Goal: Transaction & Acquisition: Book appointment/travel/reservation

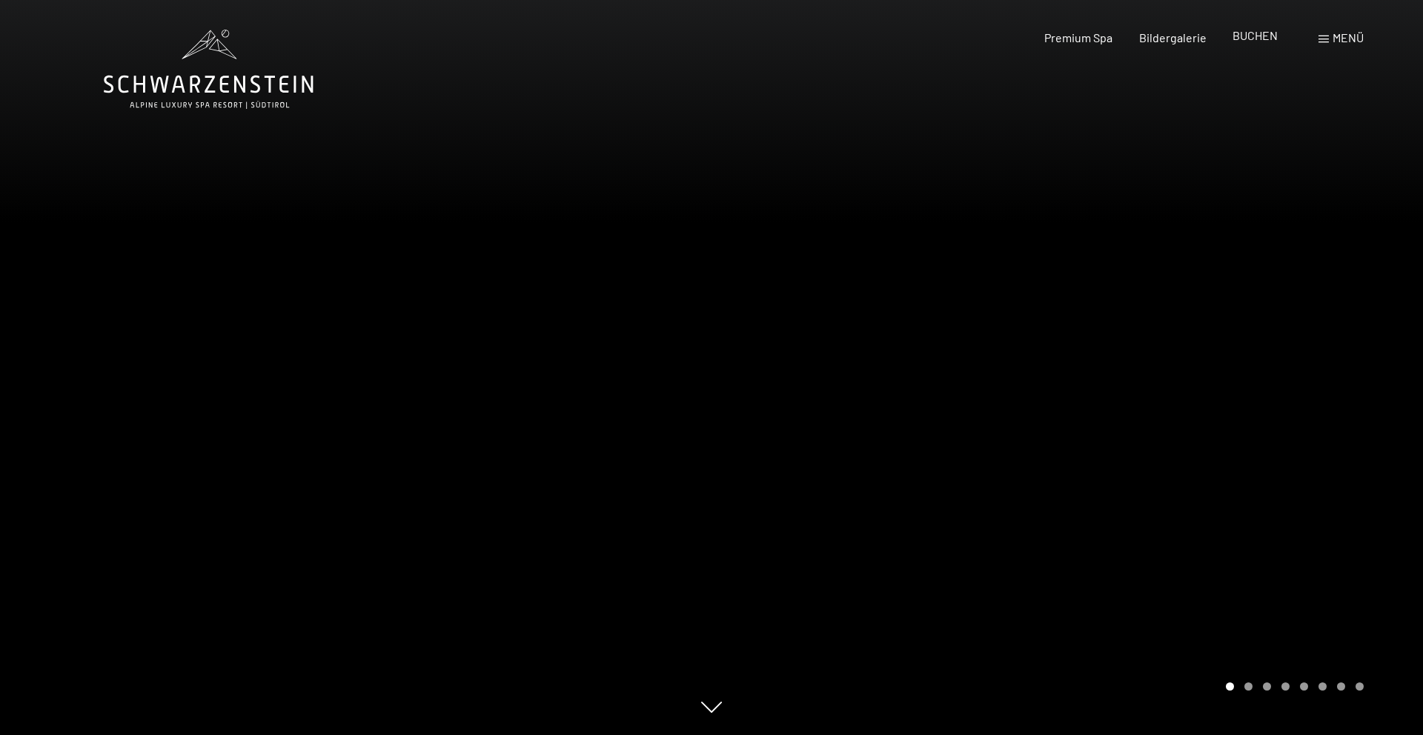
click at [1247, 38] on span "BUCHEN" at bounding box center [1255, 35] width 45 height 14
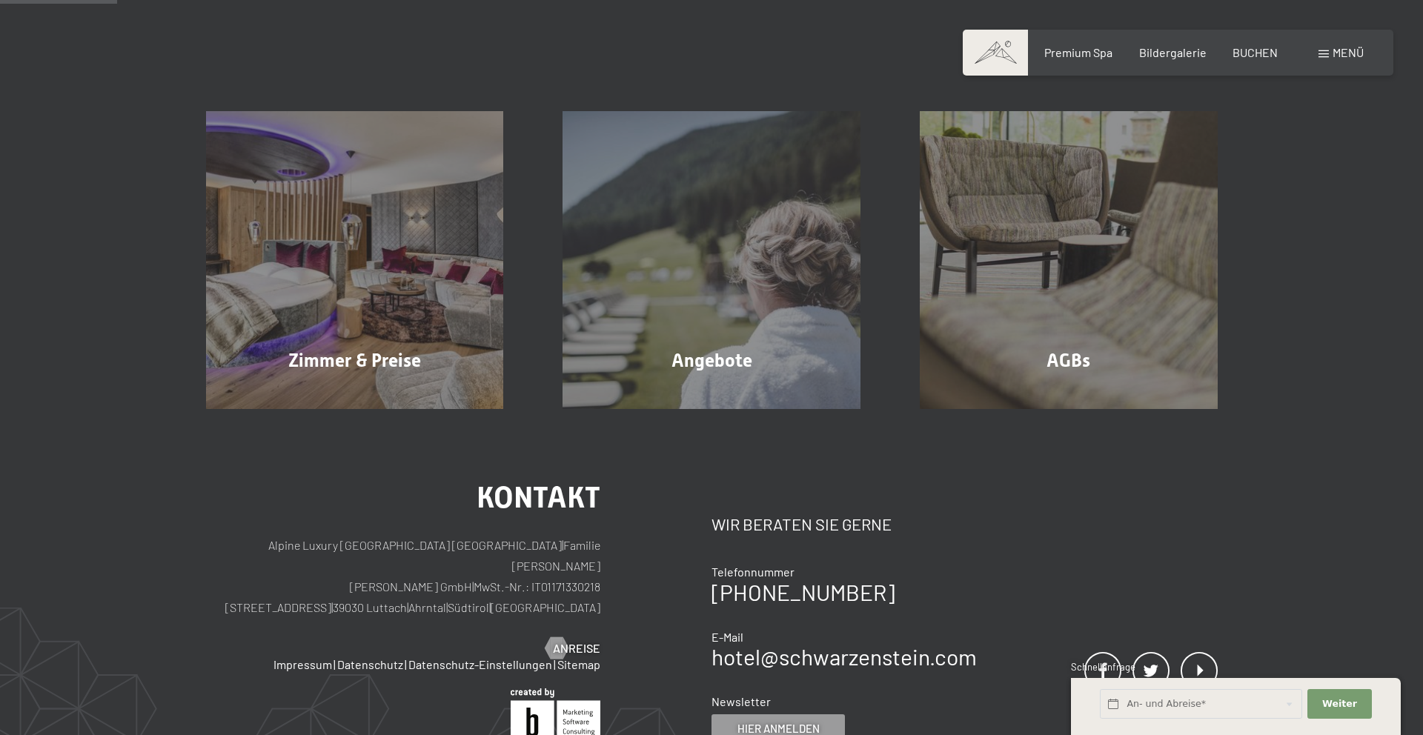
scroll to position [329, 0]
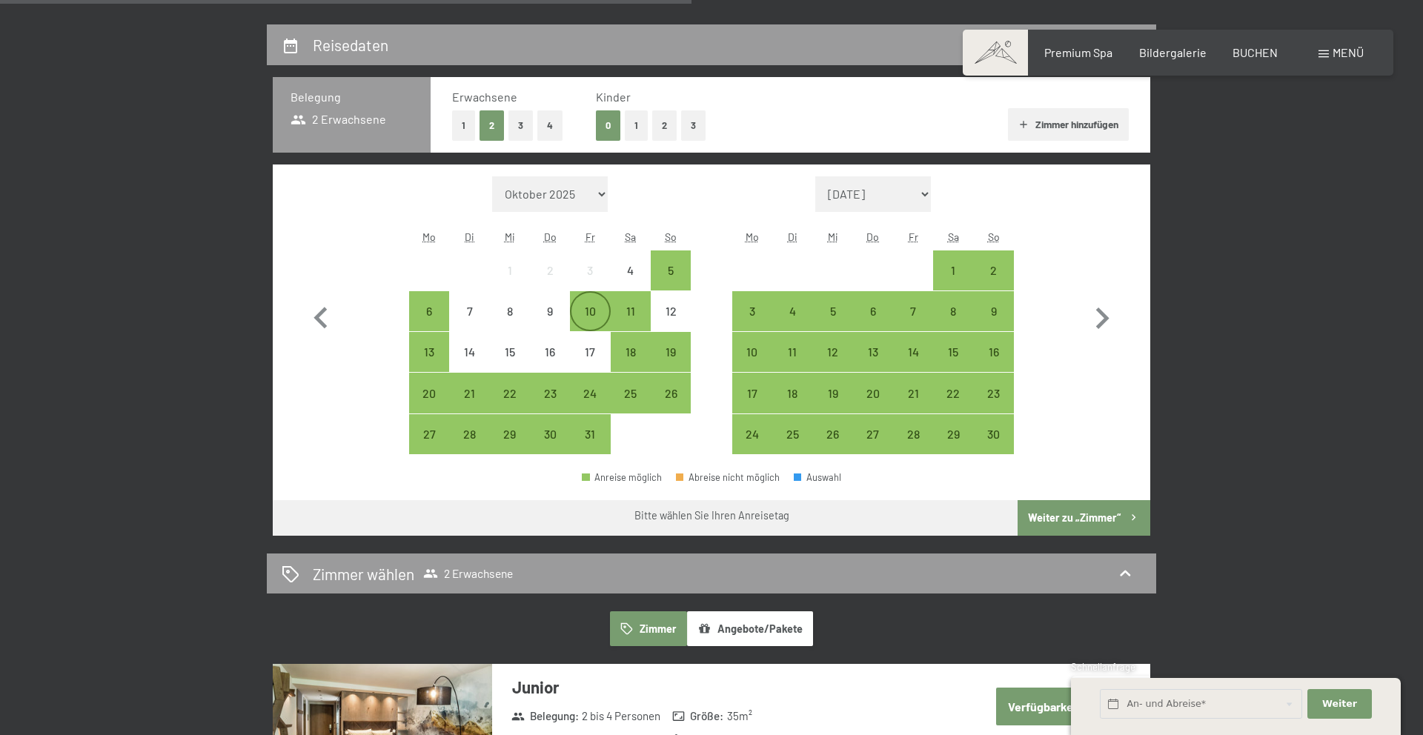
click at [593, 308] on div "10" at bounding box center [589, 323] width 37 height 37
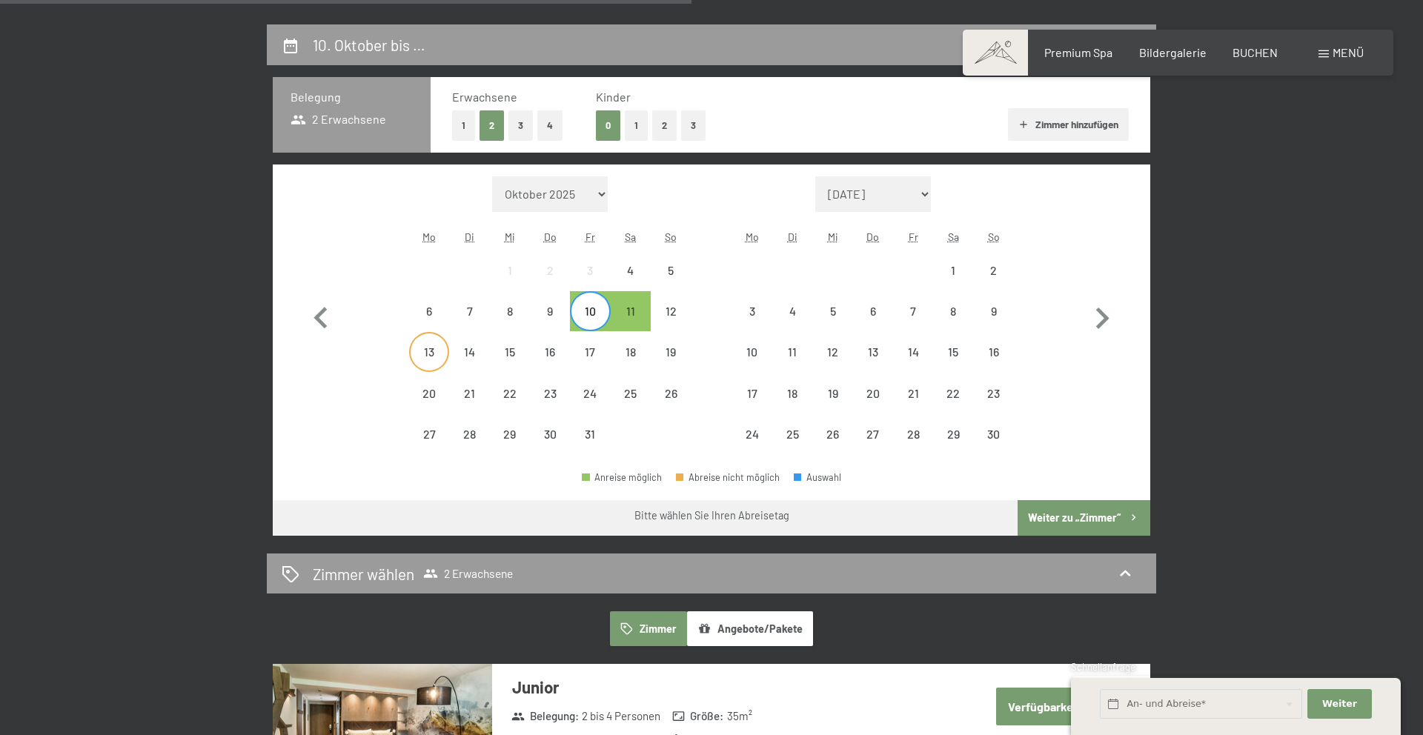
click at [432, 365] on div "13" at bounding box center [429, 364] width 37 height 37
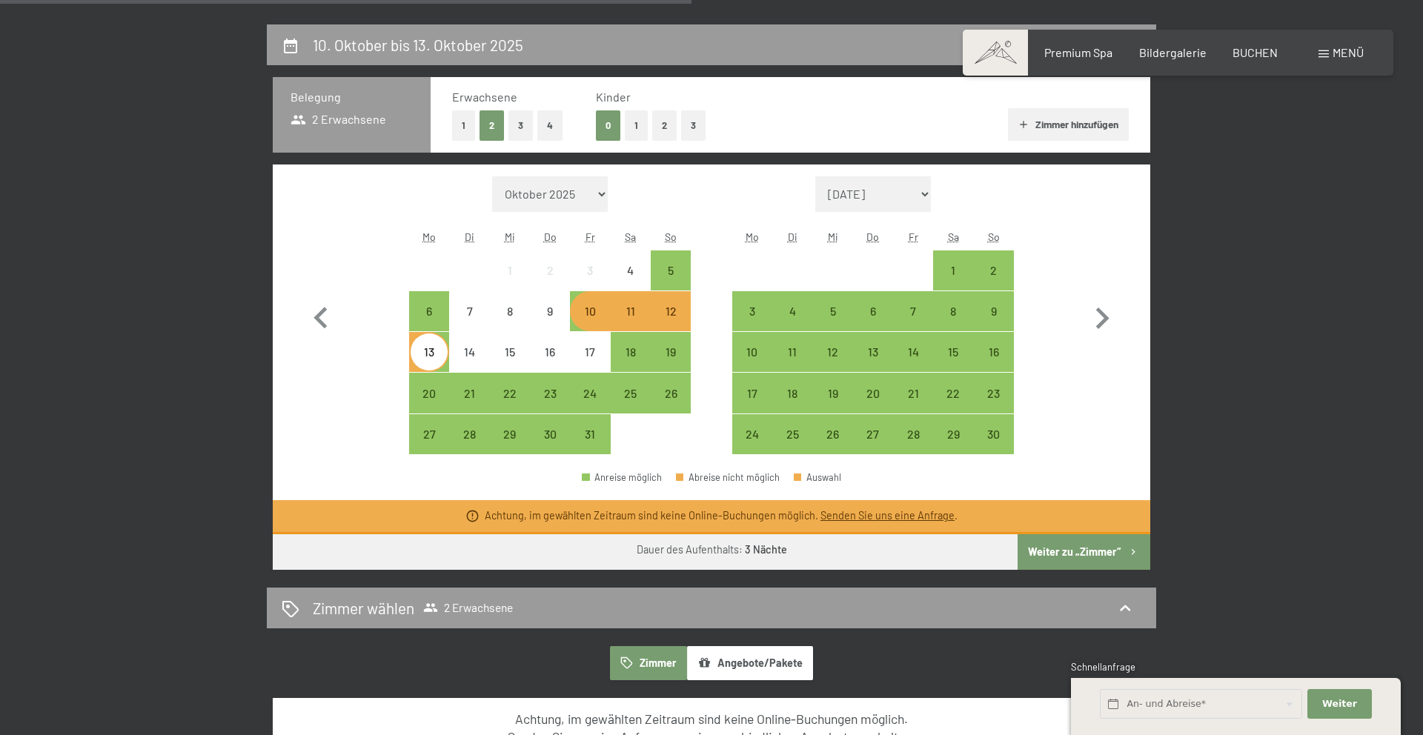
click at [1104, 554] on button "Weiter zu „Zimmer“" at bounding box center [1084, 552] width 133 height 36
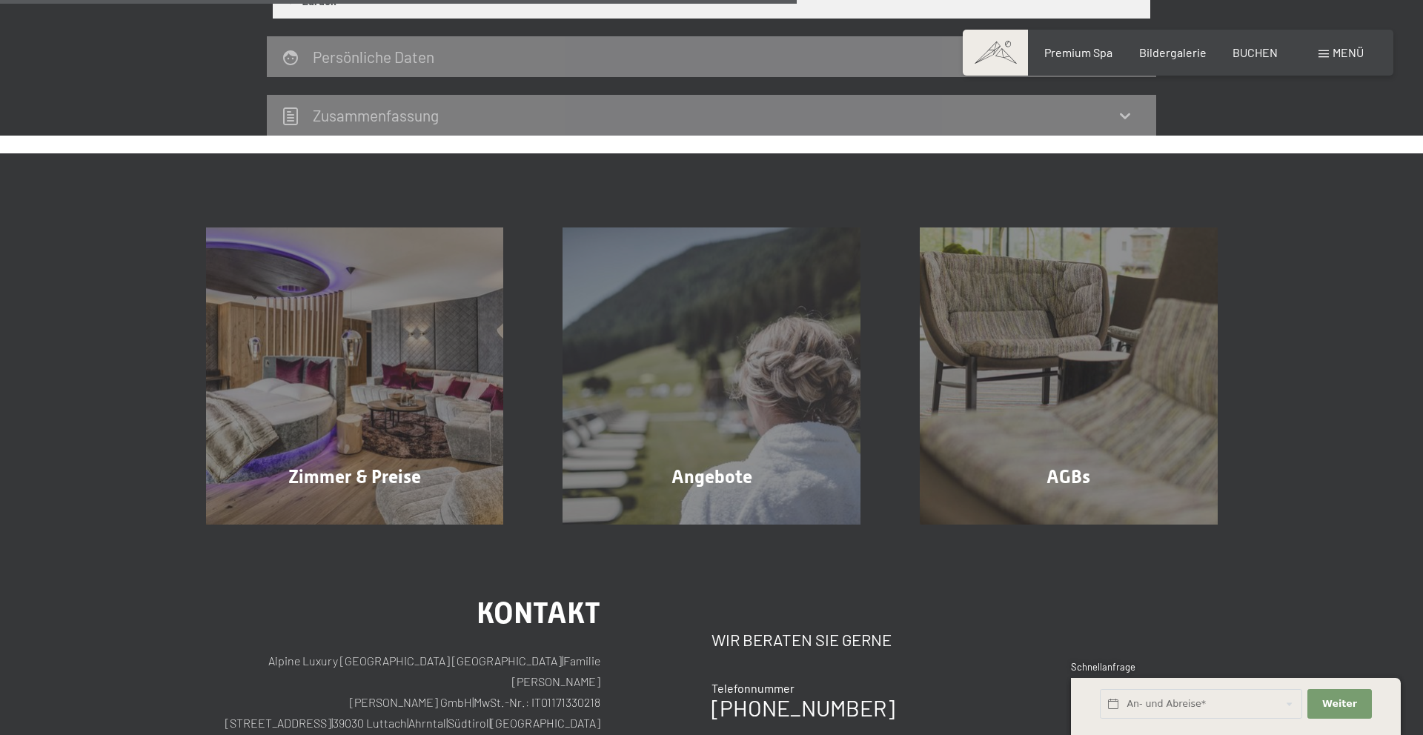
scroll to position [641, 0]
